Goal: Information Seeking & Learning: Learn about a topic

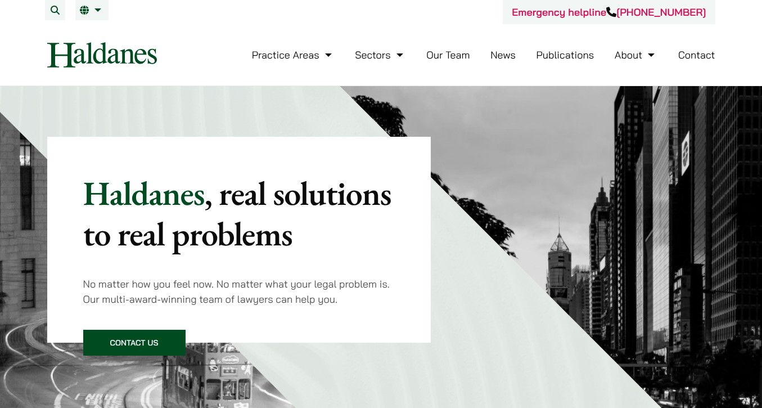
click at [672, 51] on div "Practice Areas Antitrust and Competition Law Civil Litigation & Dispute Resolut…" at bounding box center [444, 55] width 539 height 24
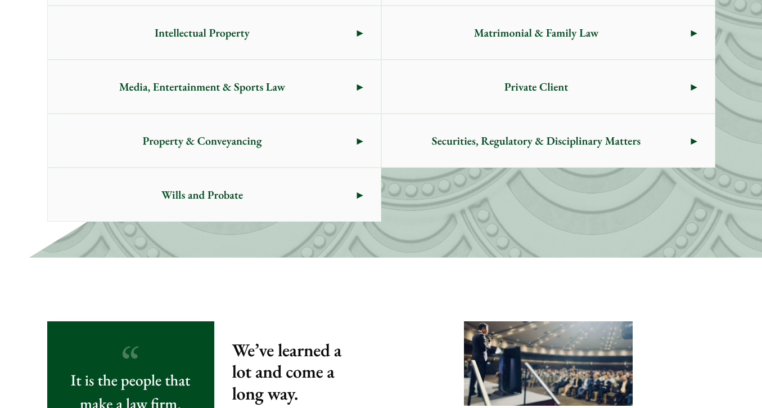
scroll to position [472, 0]
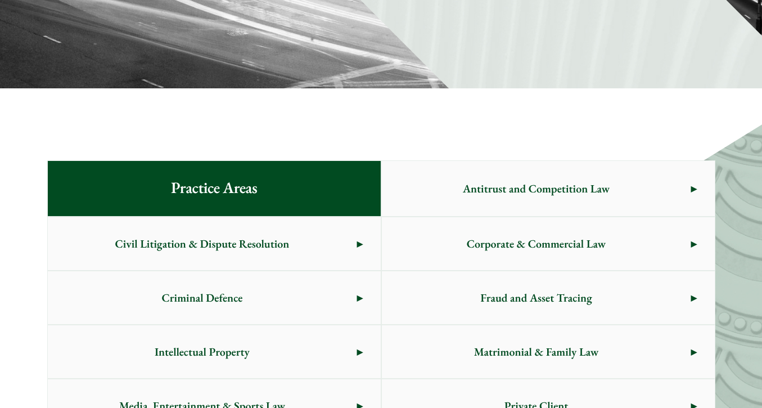
click at [584, 162] on span "Antitrust and Competition Law" at bounding box center [536, 188] width 309 height 53
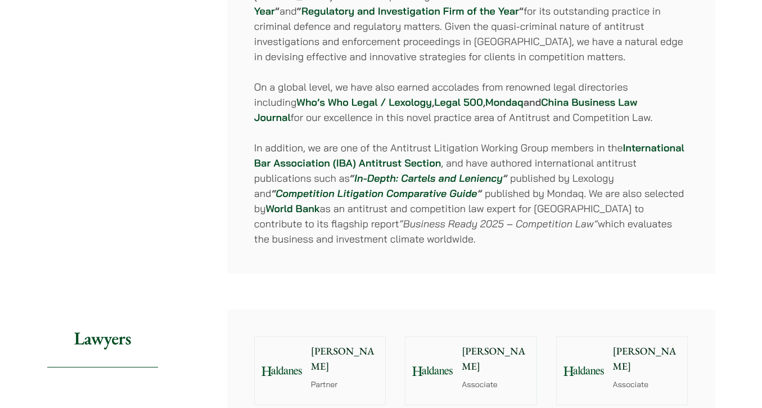
scroll to position [854, 0]
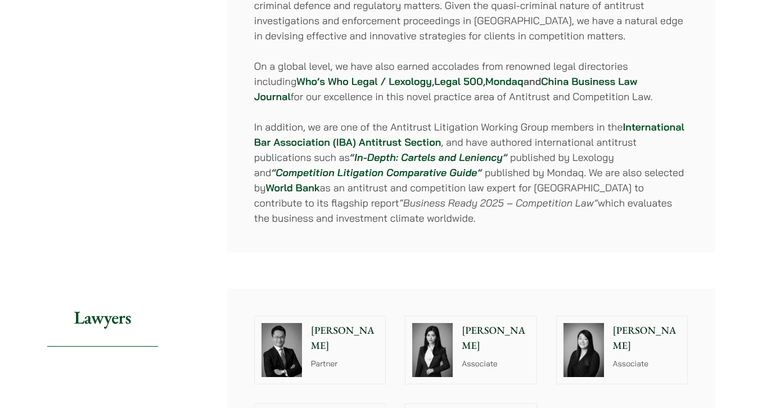
click at [610, 316] on div "[PERSON_NAME] Associate" at bounding box center [648, 349] width 77 height 67
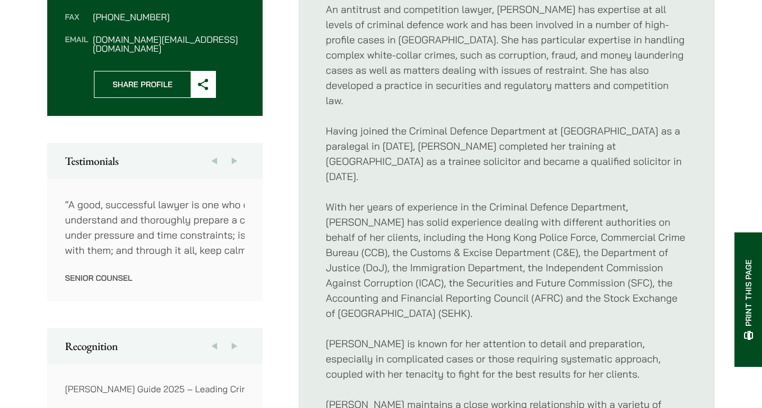
scroll to position [499, 0]
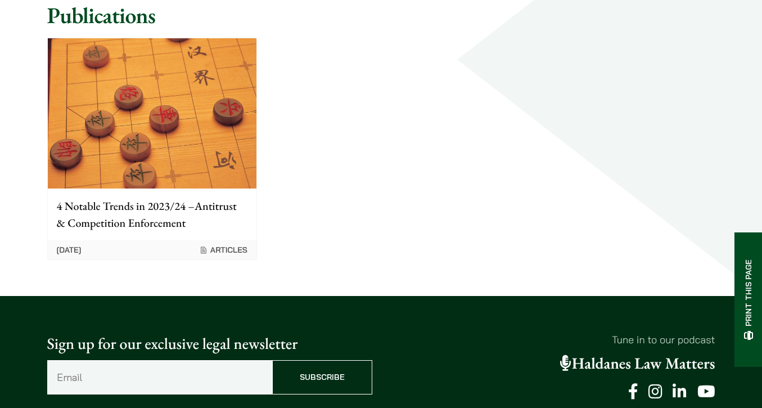
scroll to position [753, 0]
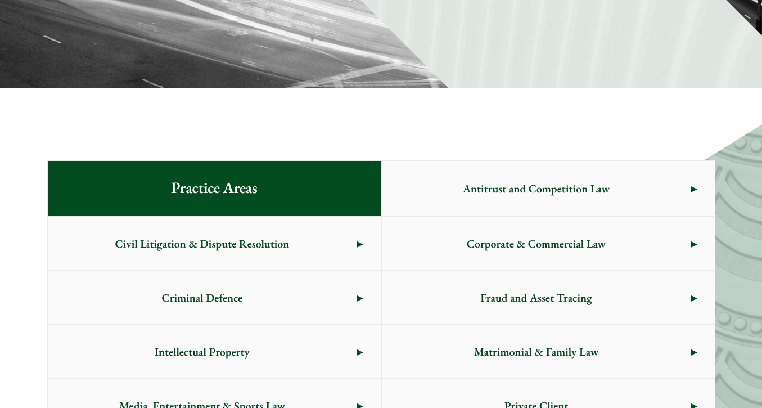
scroll to position [472, 0]
click at [402, 325] on span "Matrimonial & Family Law" at bounding box center [536, 351] width 309 height 53
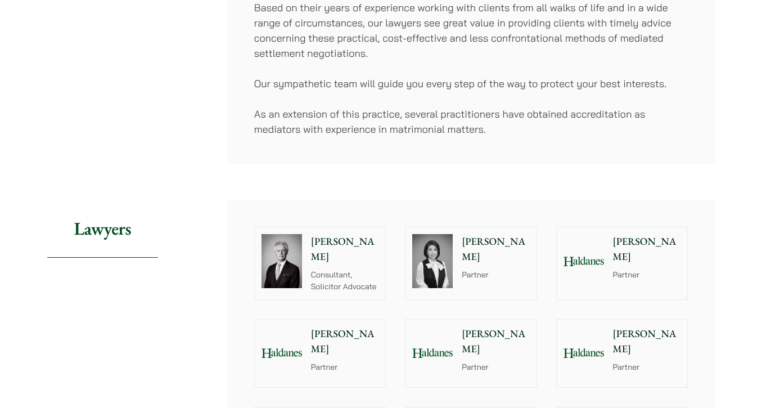
scroll to position [678, 0]
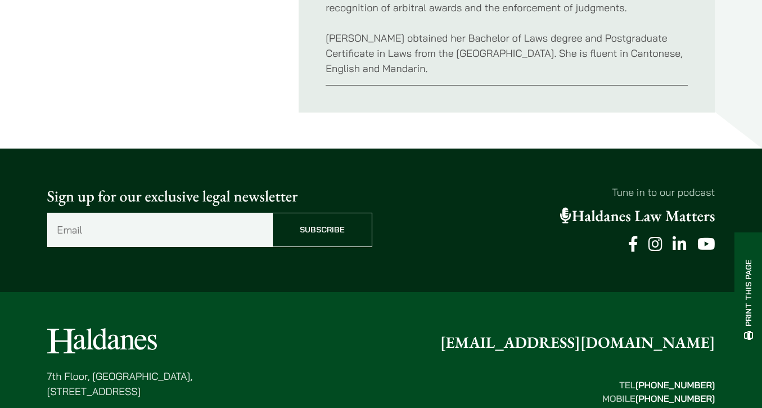
scroll to position [657, 0]
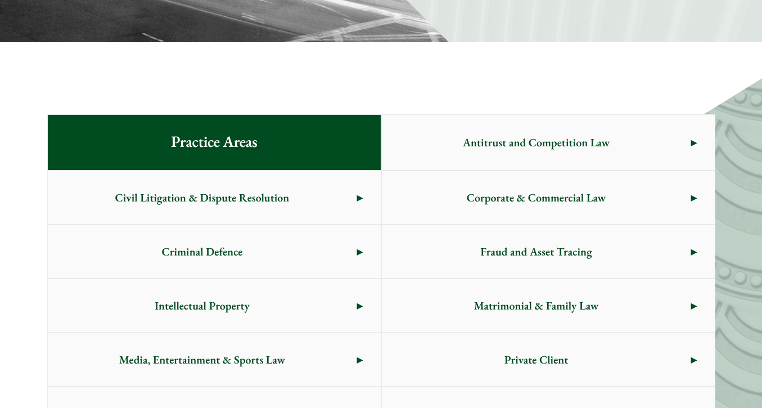
scroll to position [508, 0]
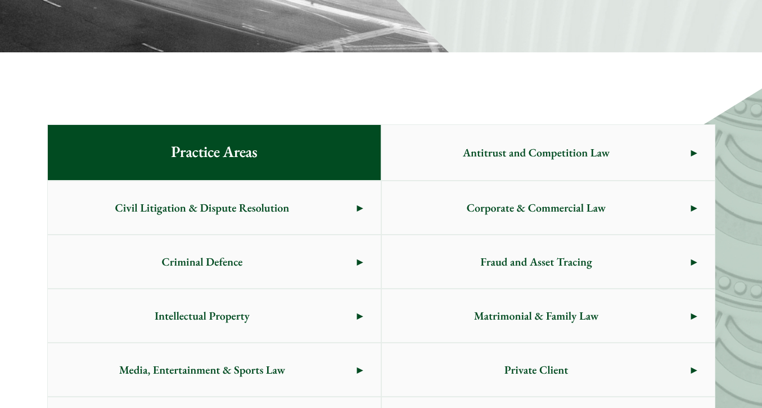
click at [444, 343] on span "Private Client" at bounding box center [536, 369] width 309 height 53
click at [161, 343] on span "Media, Entertainment & Sports Law" at bounding box center [202, 369] width 309 height 53
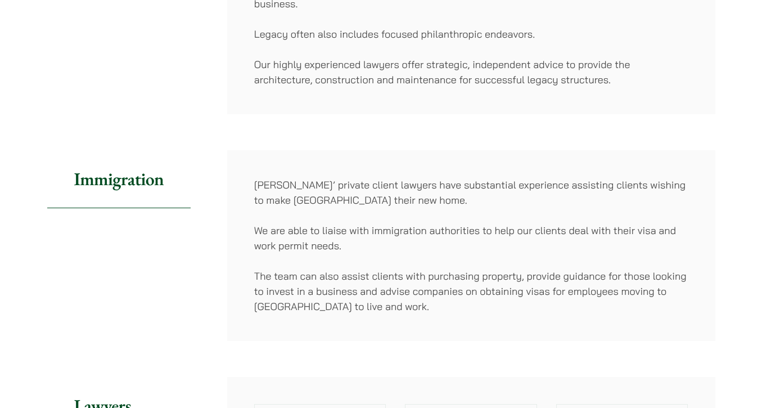
scroll to position [631, 0]
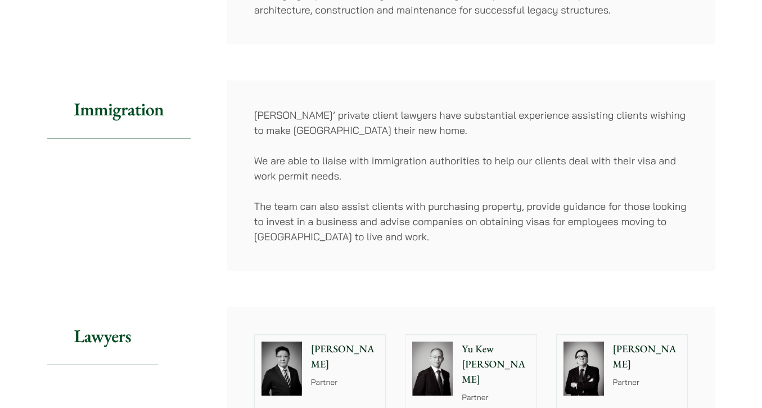
scroll to position [689, 0]
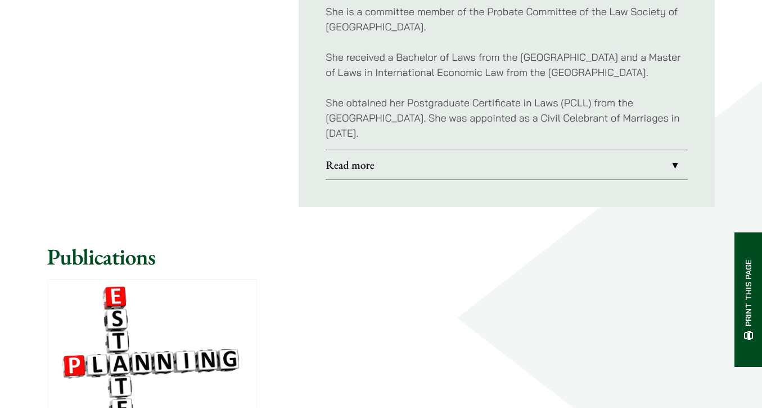
scroll to position [980, 0]
click at [325, 178] on link "Read more" at bounding box center [506, 163] width 362 height 29
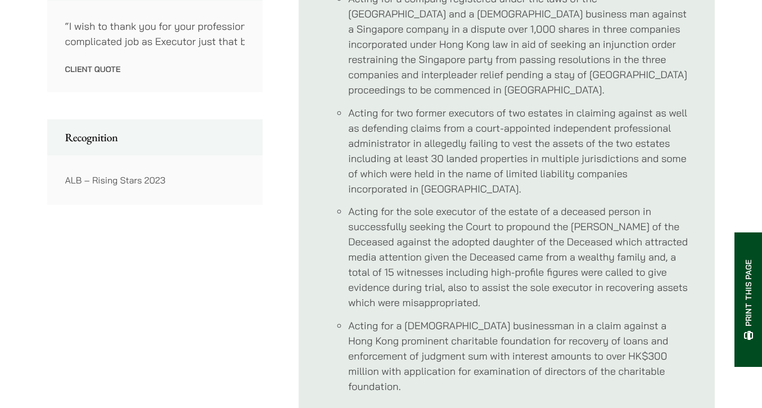
scroll to position [647, 0]
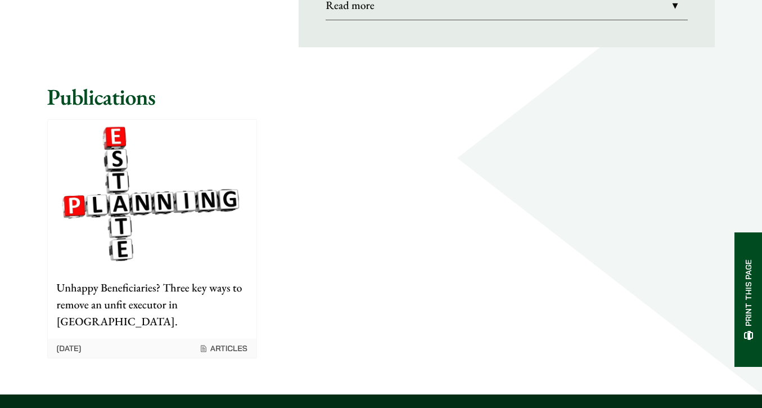
scroll to position [1139, 0]
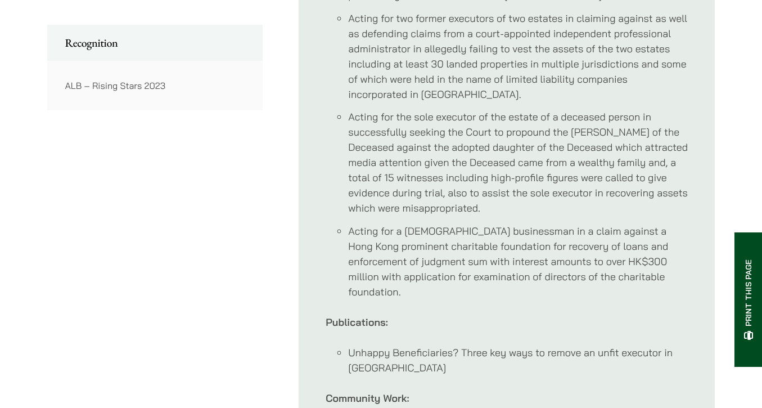
scroll to position [784, 0]
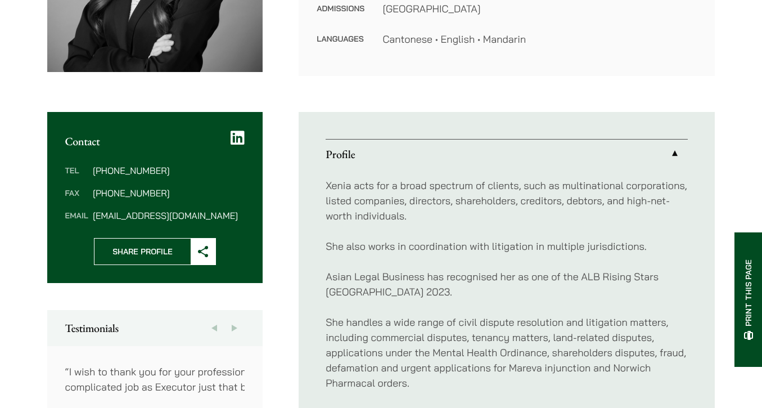
scroll to position [316, 0]
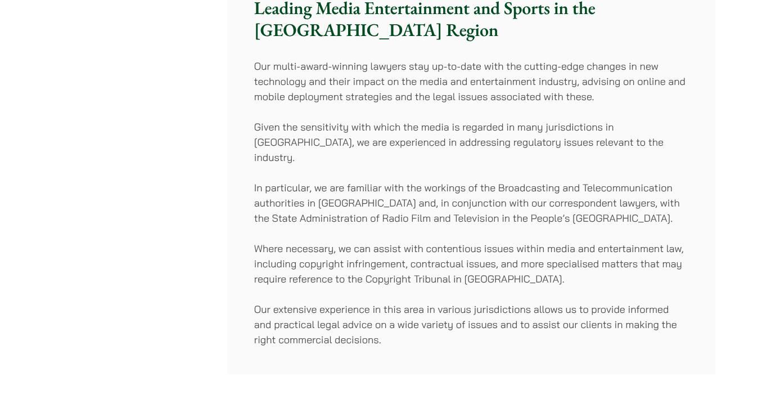
scroll to position [618, 0]
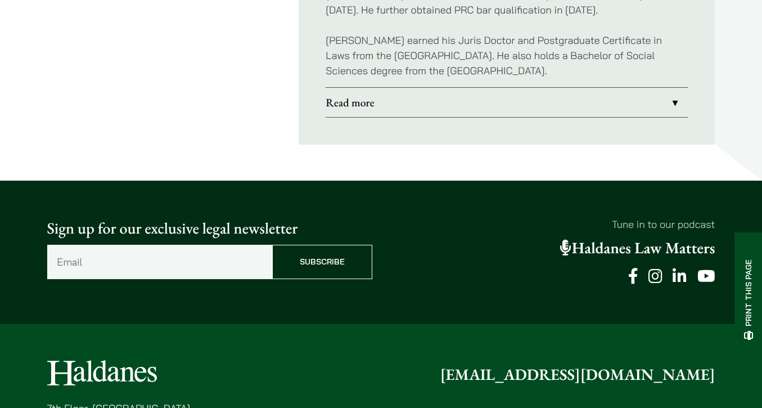
scroll to position [742, 0]
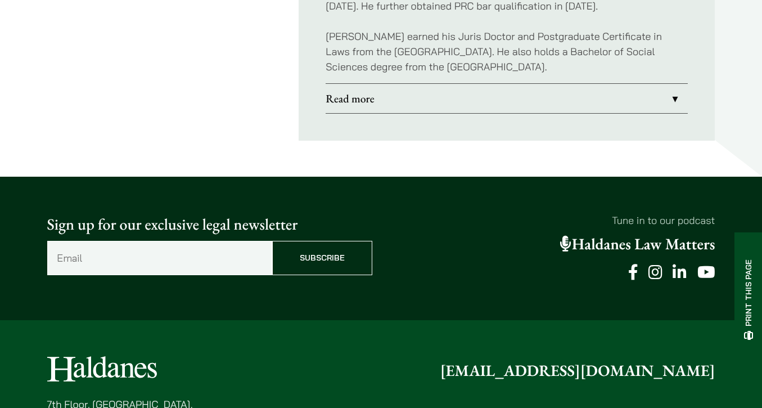
click at [325, 113] on link "Read more" at bounding box center [506, 98] width 362 height 29
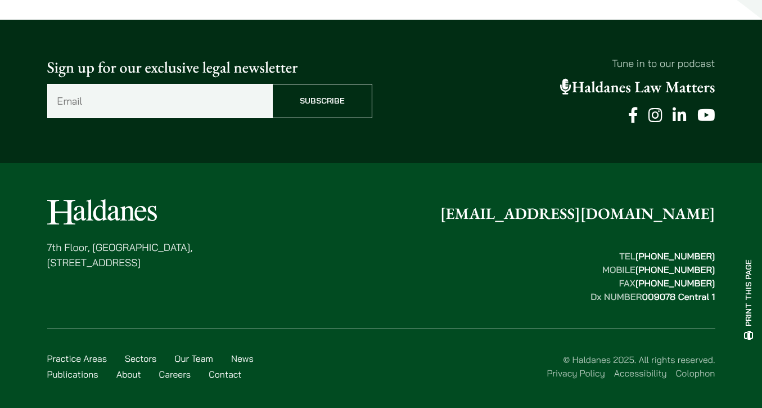
scroll to position [784, 0]
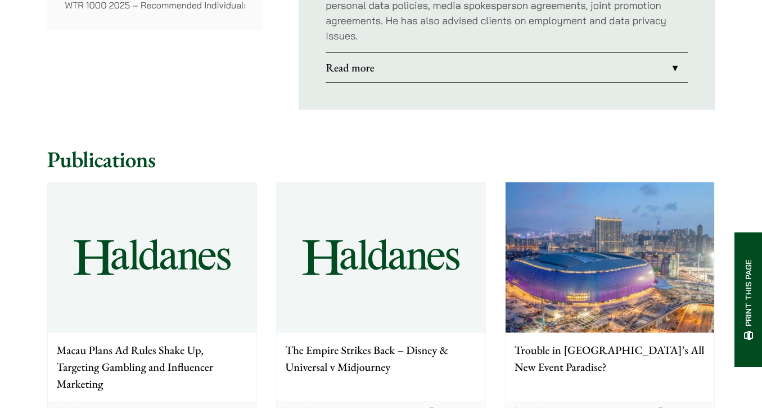
scroll to position [865, 0]
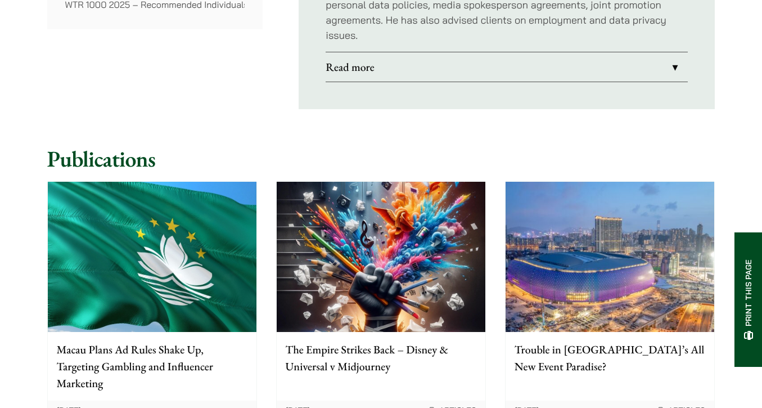
click at [495, 82] on link "Read more" at bounding box center [506, 66] width 362 height 29
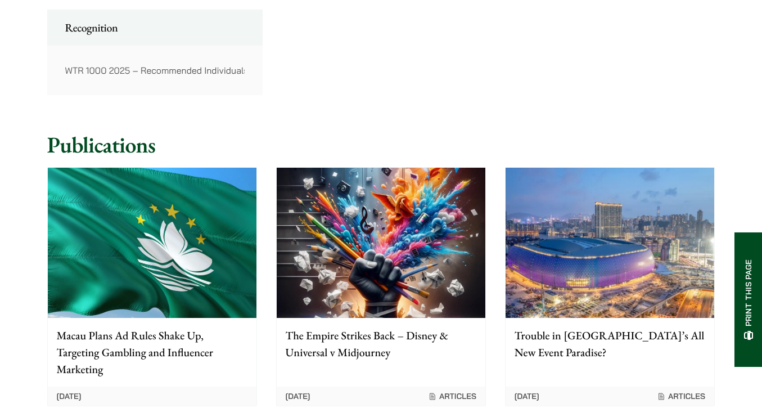
scroll to position [777, 0]
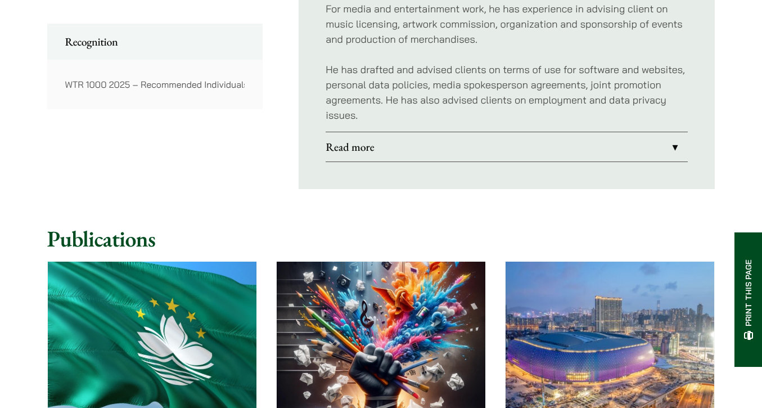
scroll to position [784, 0]
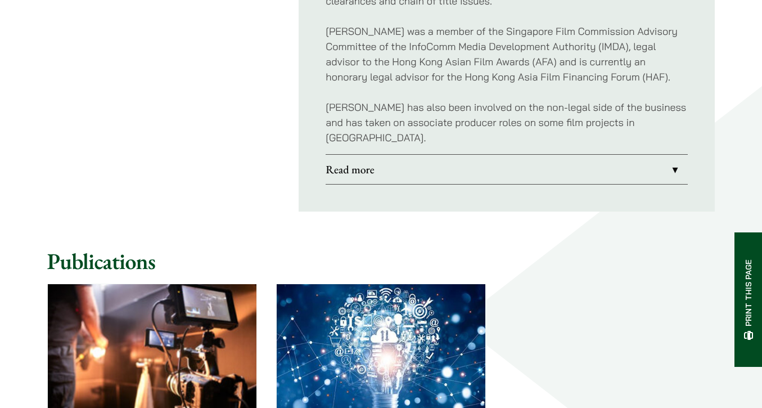
scroll to position [904, 0]
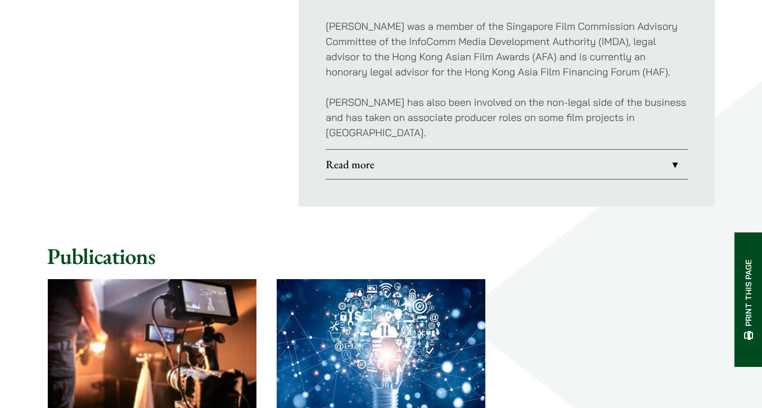
click at [325, 179] on link "Read more" at bounding box center [506, 164] width 362 height 29
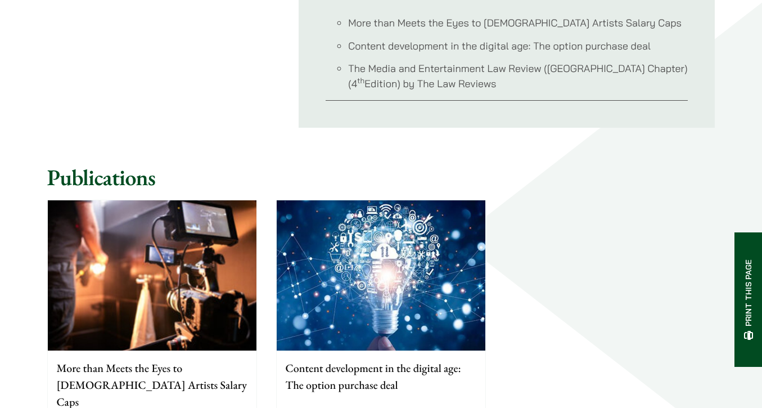
scroll to position [1064, 0]
